Goal: Information Seeking & Learning: Learn about a topic

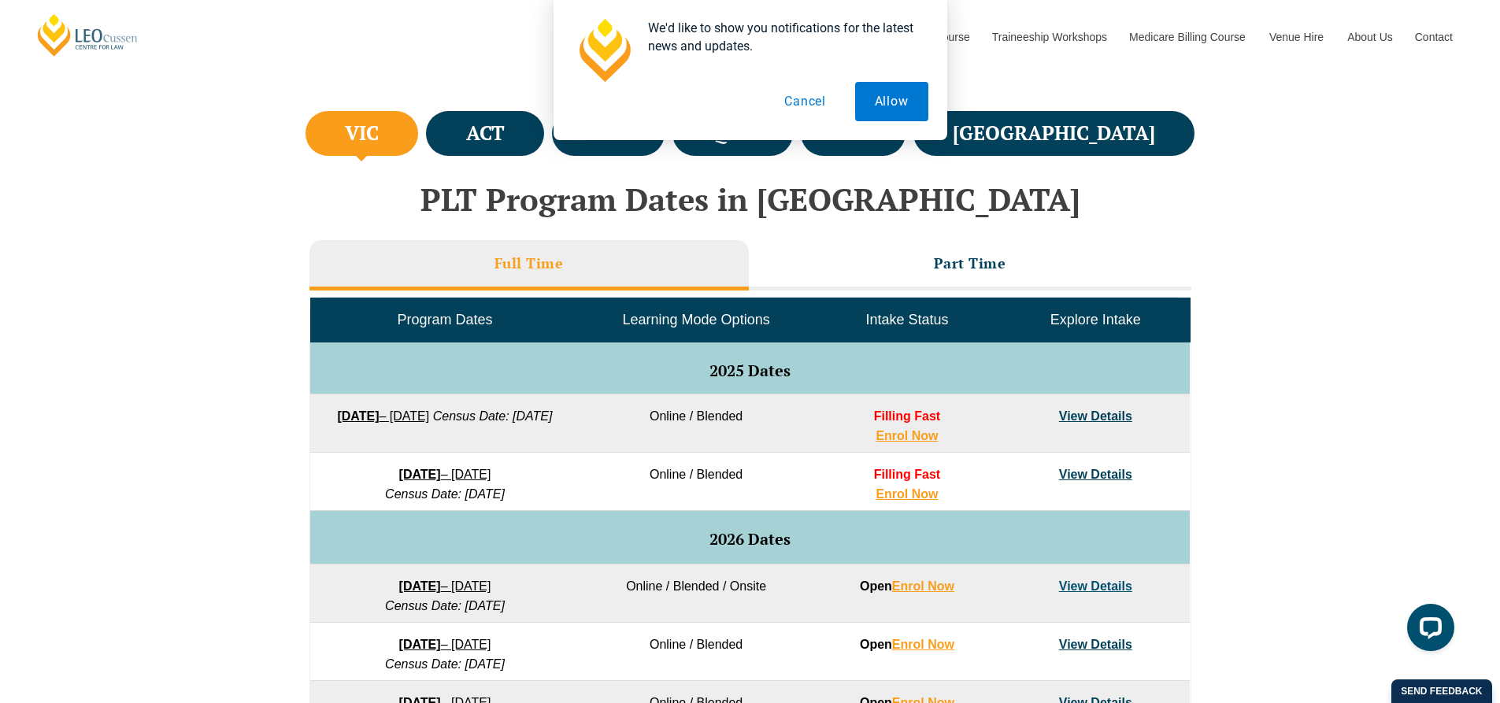
click at [779, 98] on button "Cancel" at bounding box center [805, 101] width 81 height 39
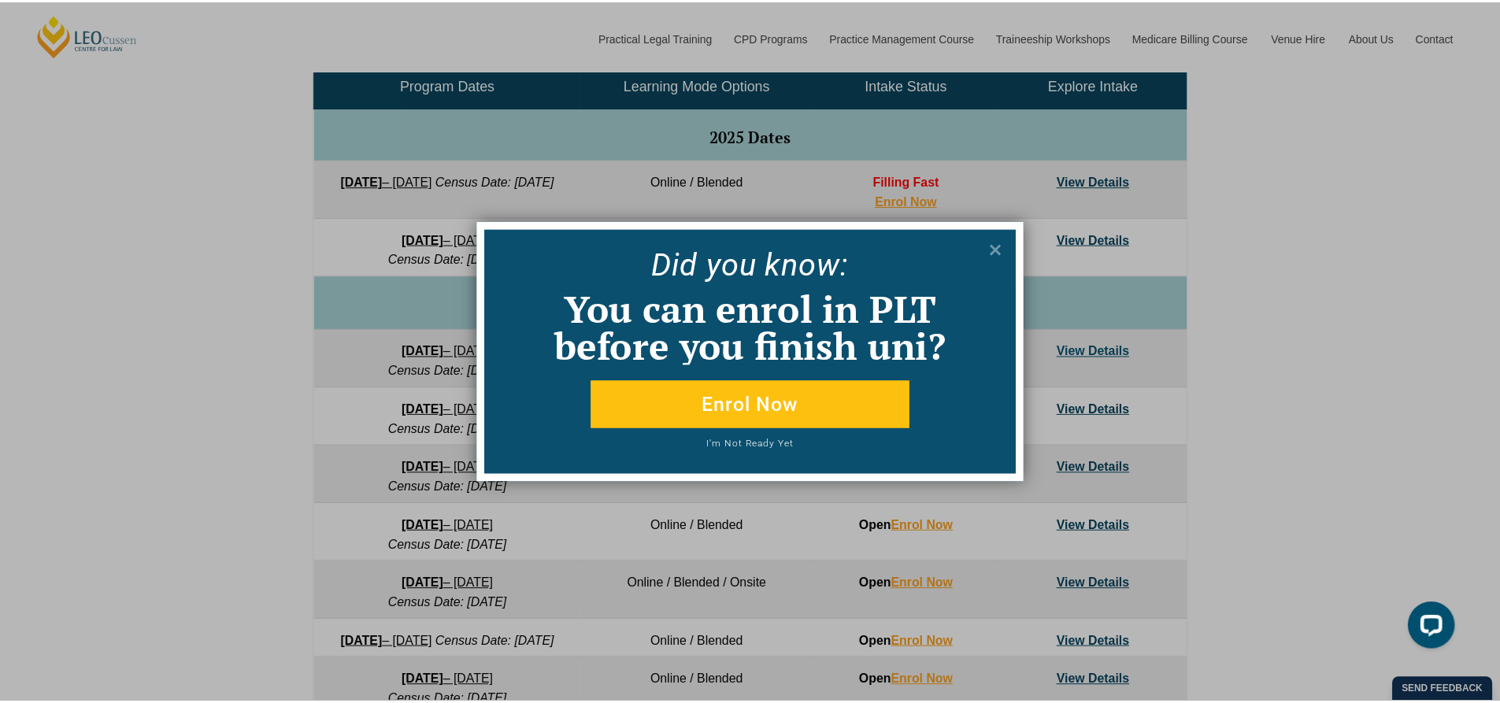
scroll to position [788, 0]
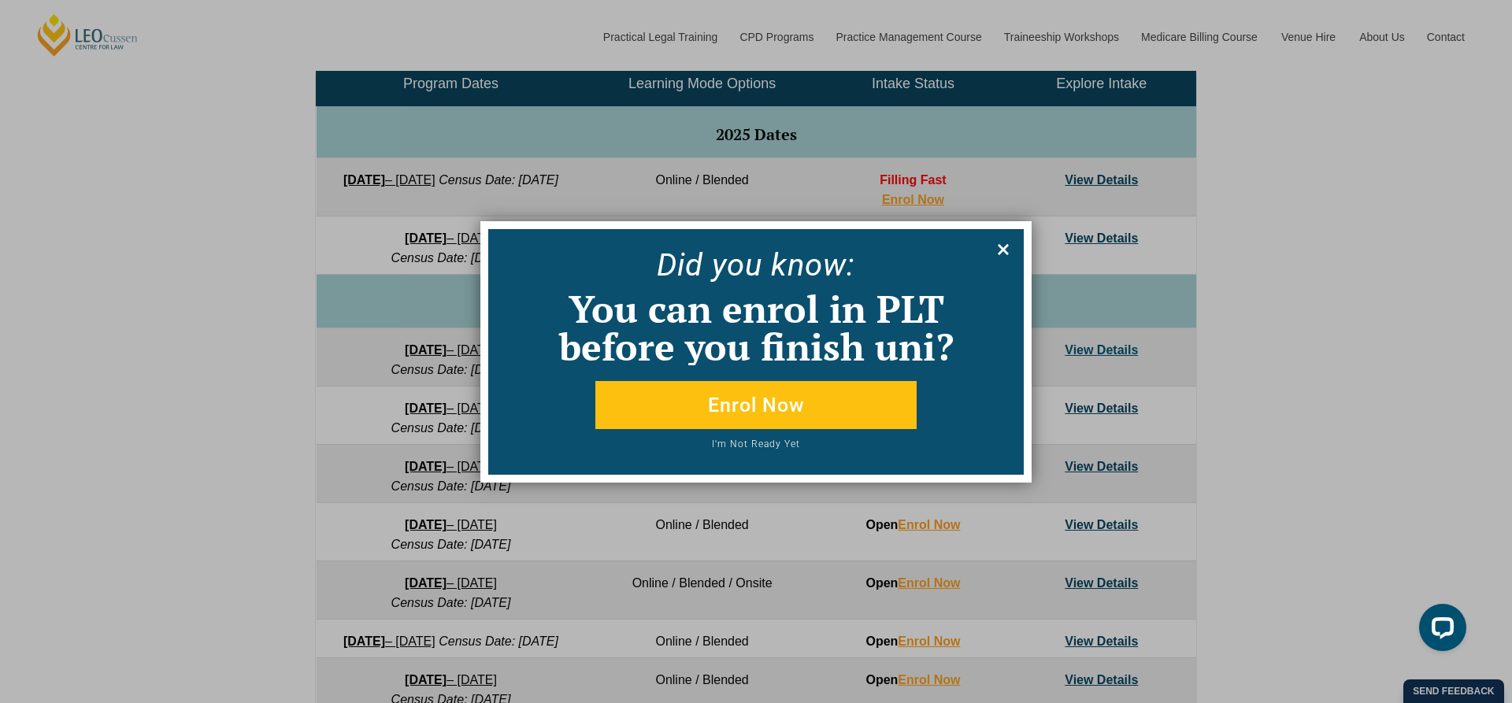
click at [1002, 239] on button at bounding box center [1003, 249] width 25 height 25
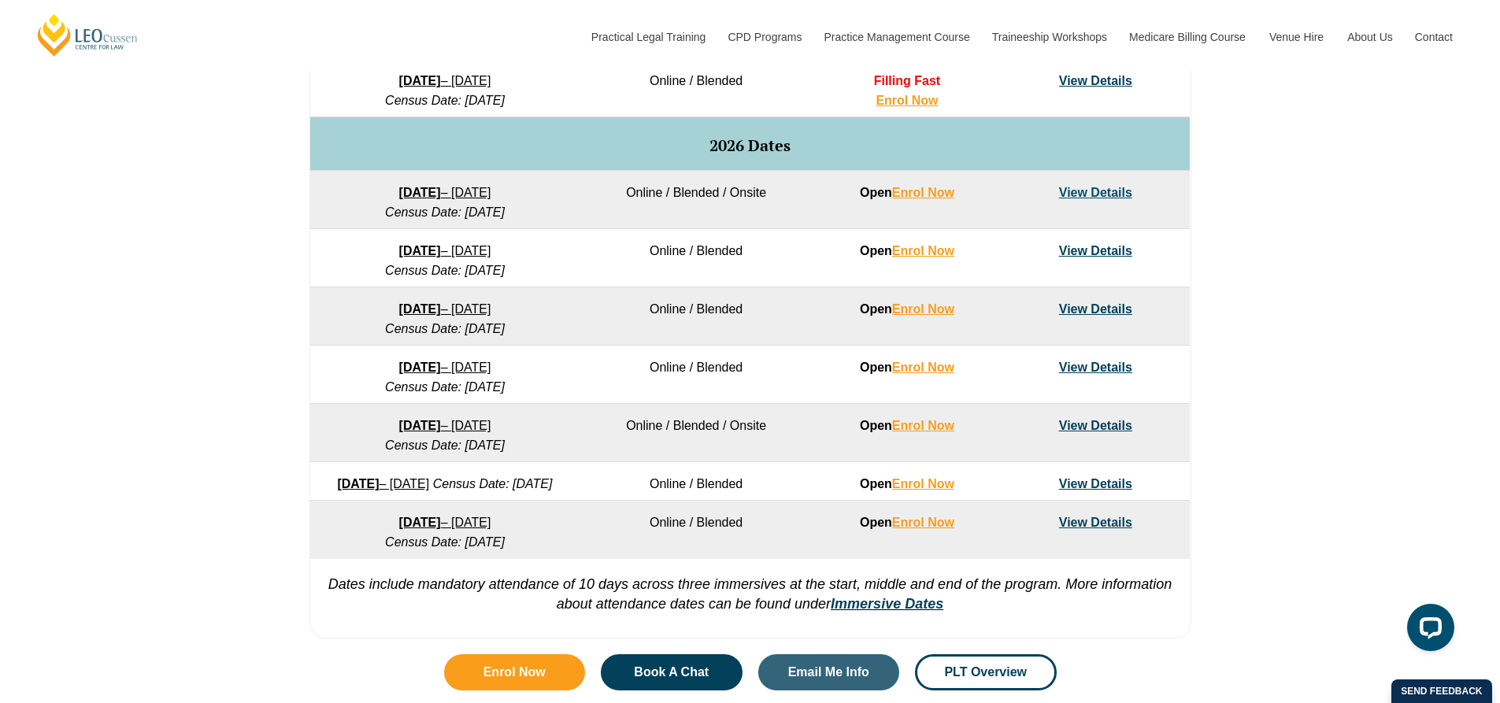
scroll to position [709, 0]
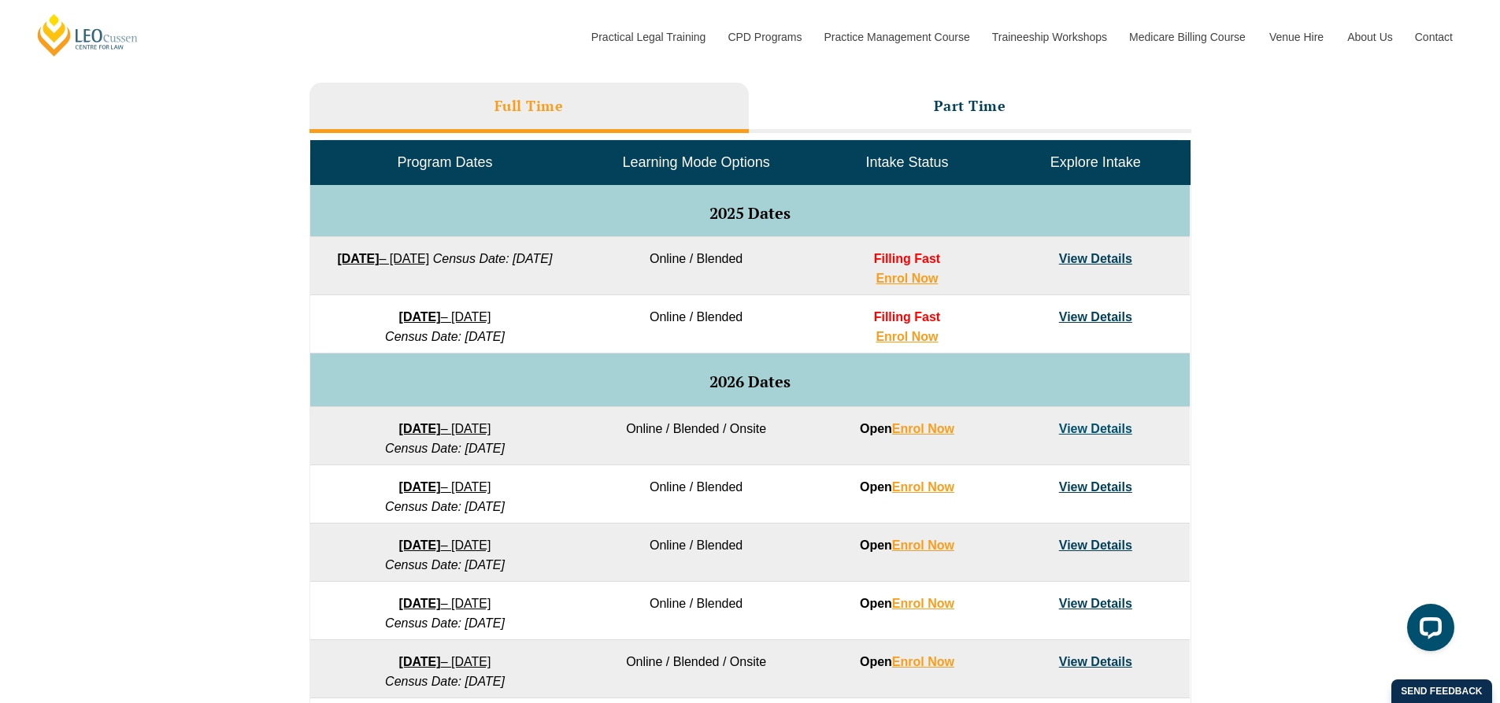
click at [1088, 424] on link "View Details" at bounding box center [1095, 428] width 73 height 13
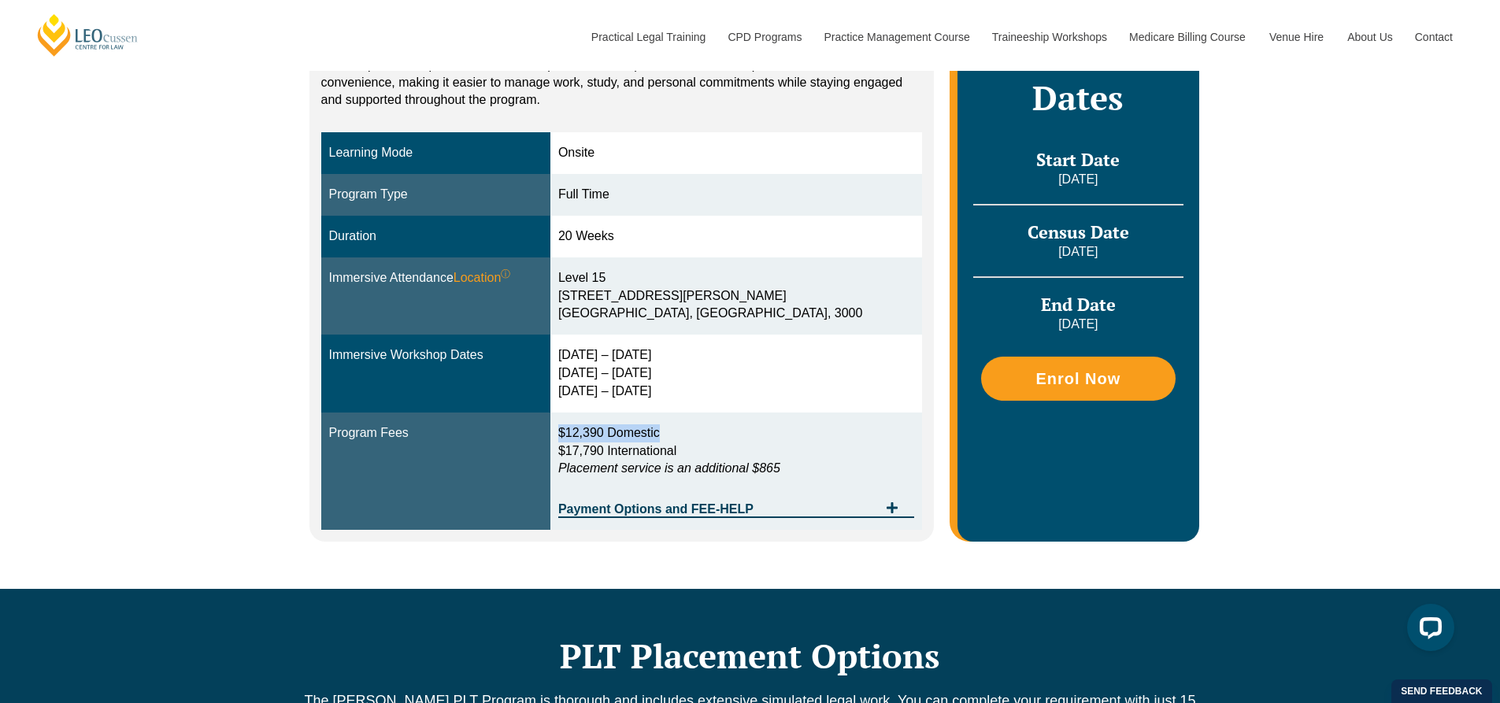
drag, startPoint x: 602, startPoint y: 430, endPoint x: 725, endPoint y: 433, distance: 122.1
click at [725, 433] on p "$12,390 Domestic $17,790 International Placement service is an additional $865" at bounding box center [736, 451] width 356 height 54
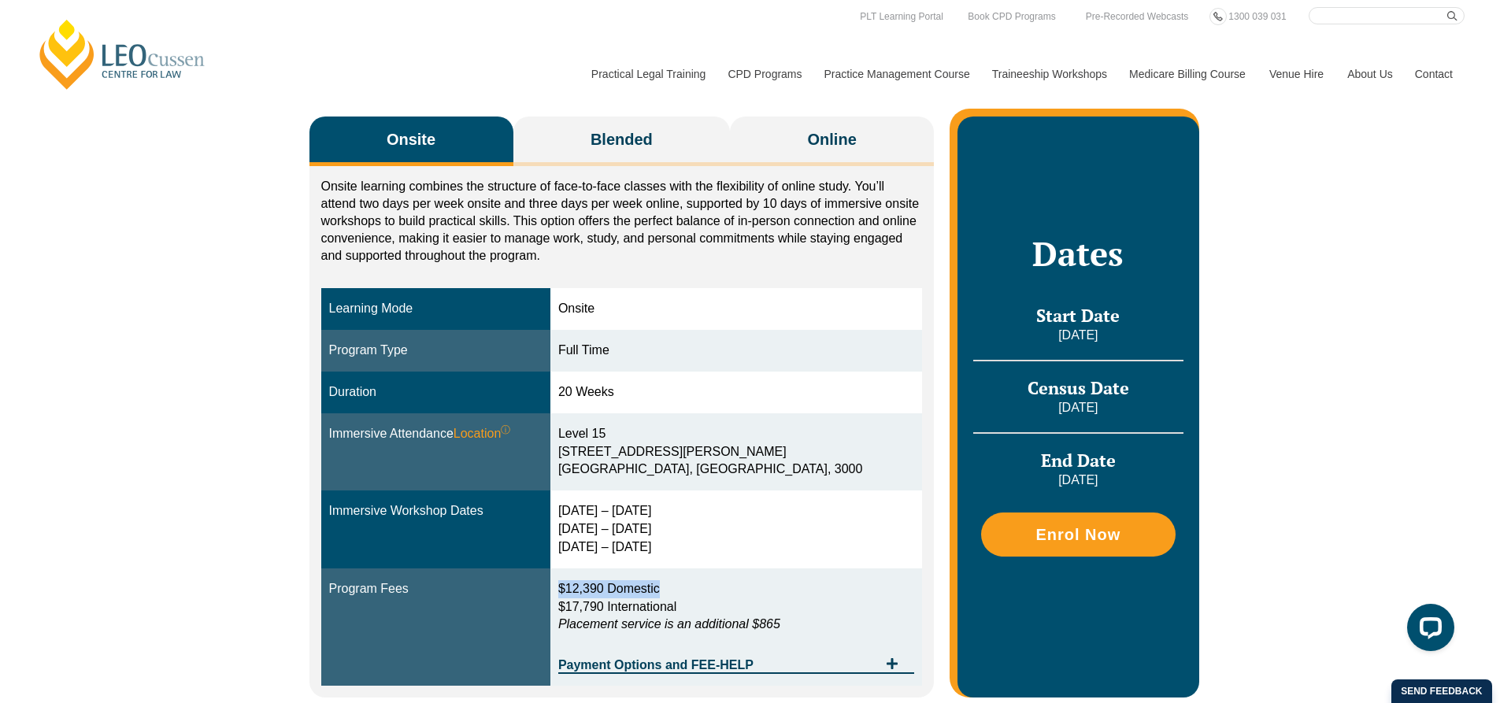
scroll to position [236, 0]
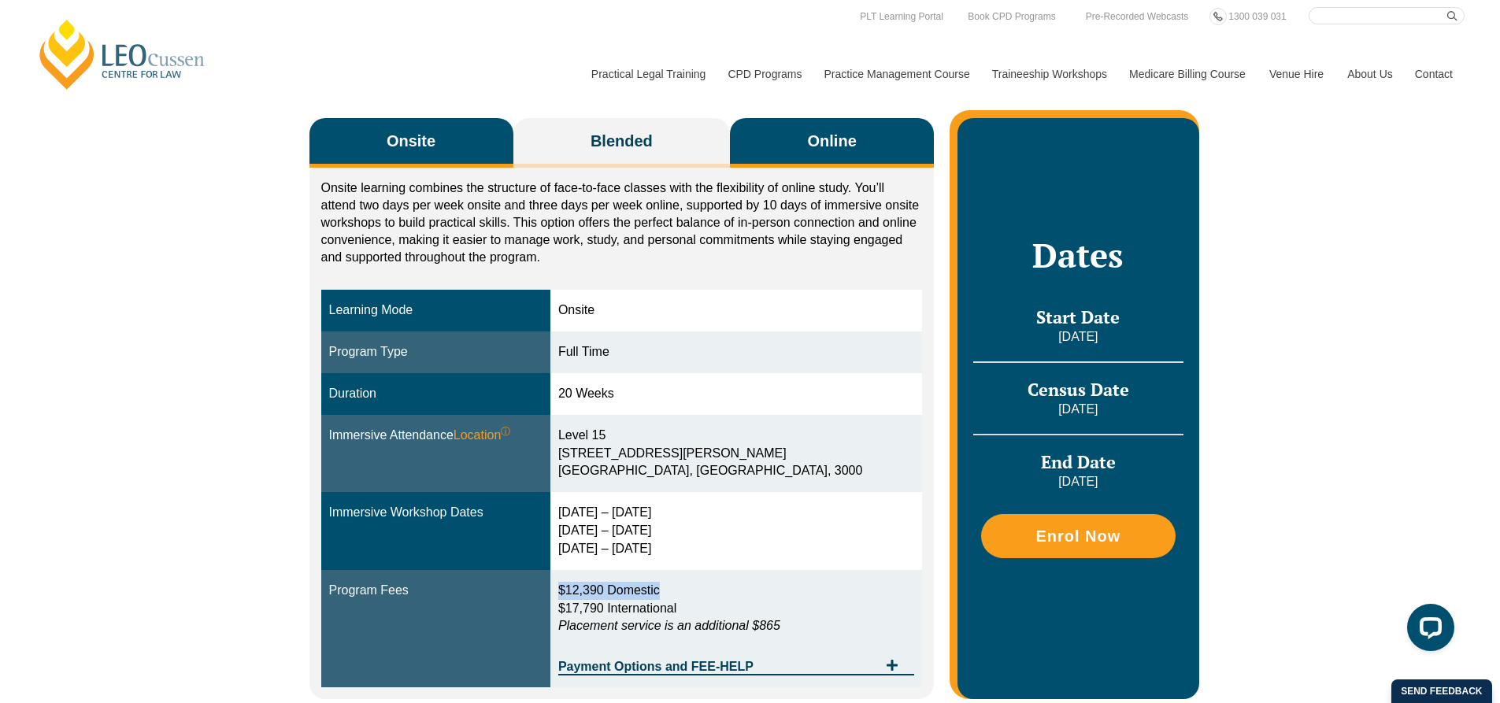
click at [825, 124] on button "Online" at bounding box center [832, 143] width 204 height 50
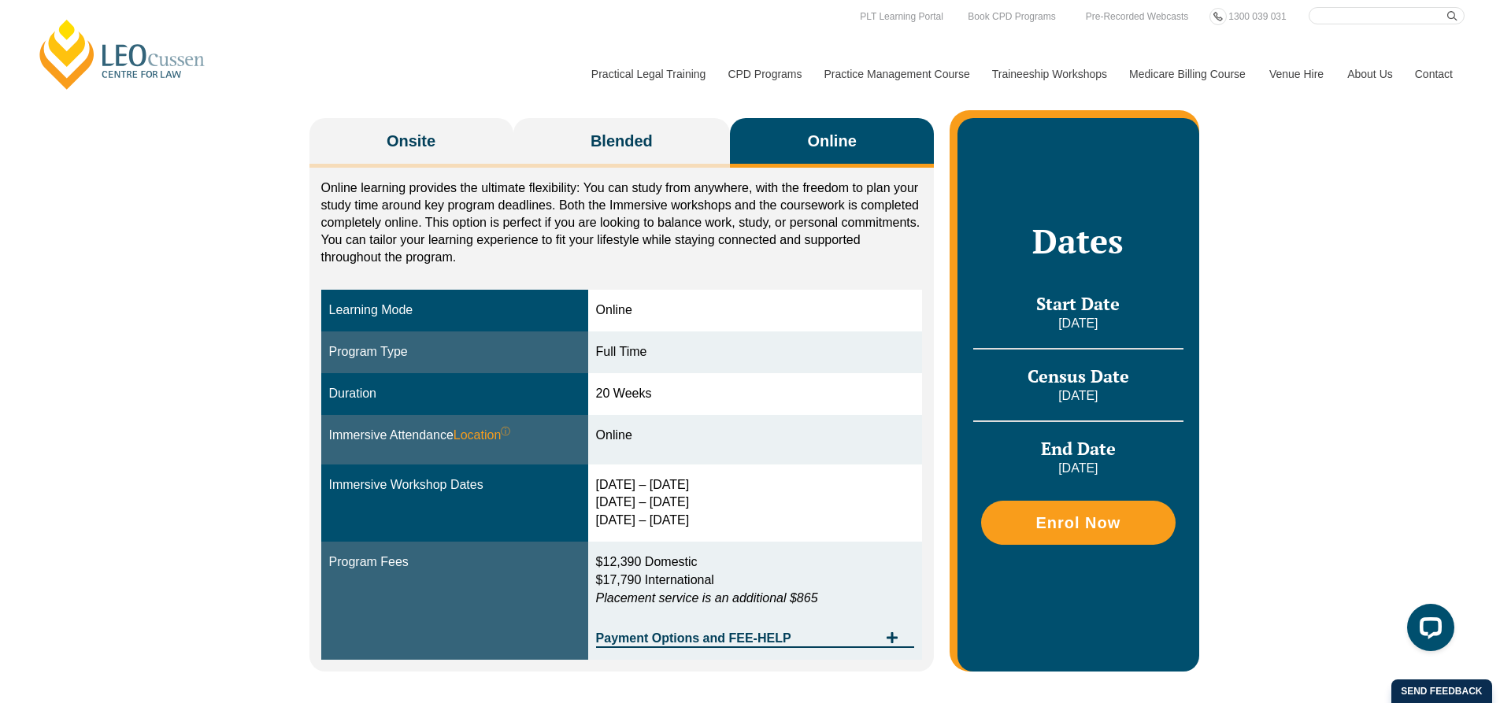
drag, startPoint x: 710, startPoint y: 554, endPoint x: 583, endPoint y: 557, distance: 126.8
click at [583, 557] on tr "Program Fees $12,390 Domestic $17,790 International Placement service is an add…" at bounding box center [622, 601] width 602 height 118
drag, startPoint x: 608, startPoint y: 502, endPoint x: 699, endPoint y: 503, distance: 90.6
click at [699, 503] on div "[DATE] – [DATE] [DATE] – [DATE] [DATE] – [DATE]" at bounding box center [755, 503] width 319 height 54
